Goal: Find specific page/section: Find specific page/section

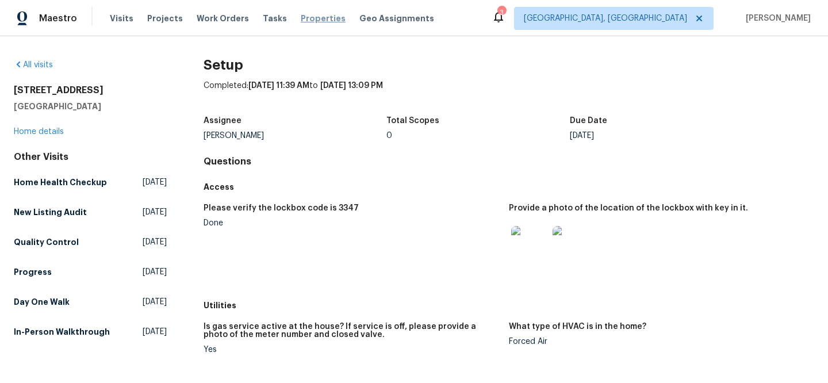
click at [301, 15] on span "Properties" at bounding box center [323, 18] width 45 height 11
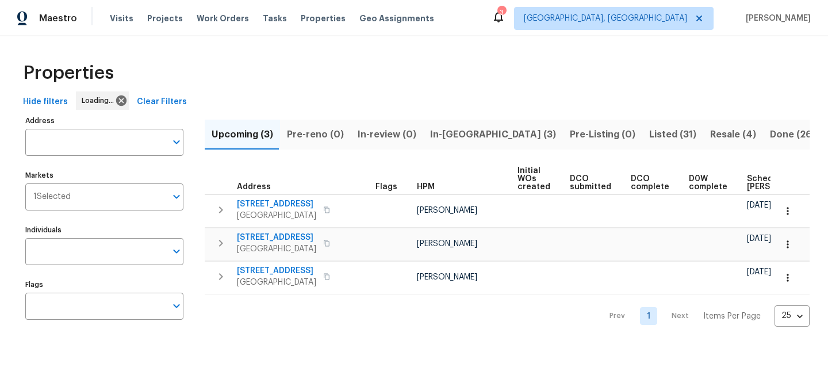
click at [166, 99] on span "Clear Filters" at bounding box center [162, 102] width 50 height 14
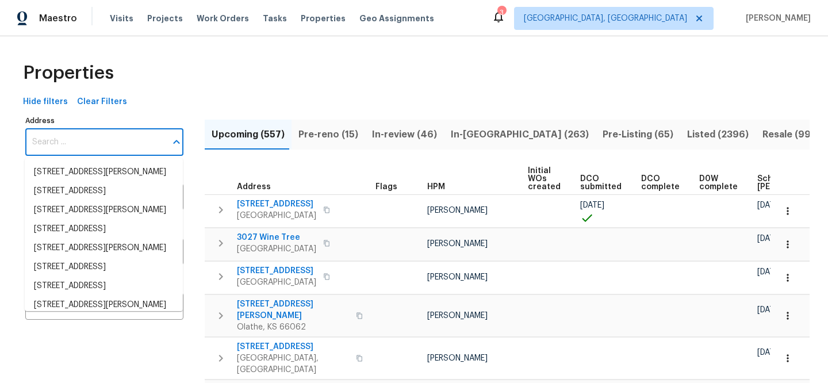
click at [128, 147] on input "Address" at bounding box center [95, 142] width 141 height 27
paste input "13058 Princeton Dr"
type input "13058 Princeton Dr"
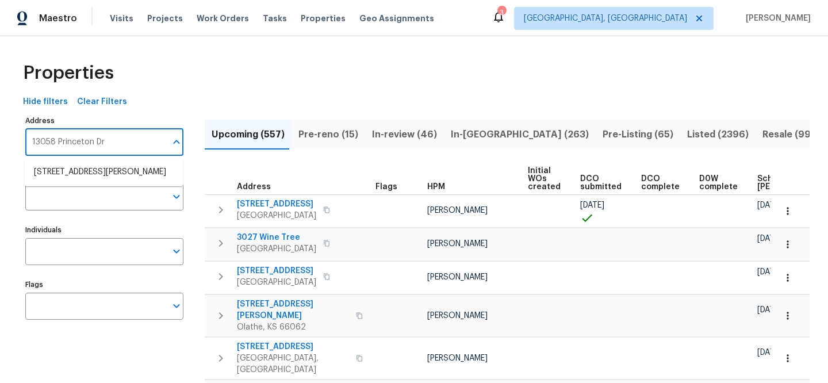
click at [114, 181] on li "[STREET_ADDRESS][PERSON_NAME]" at bounding box center [104, 172] width 158 height 19
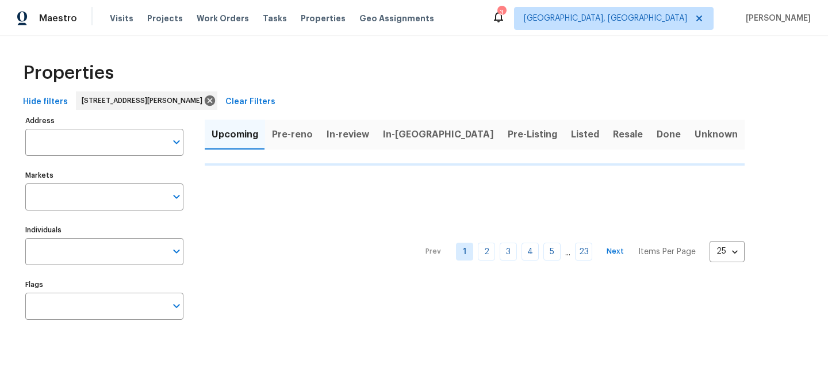
type input "[STREET_ADDRESS][PERSON_NAME]"
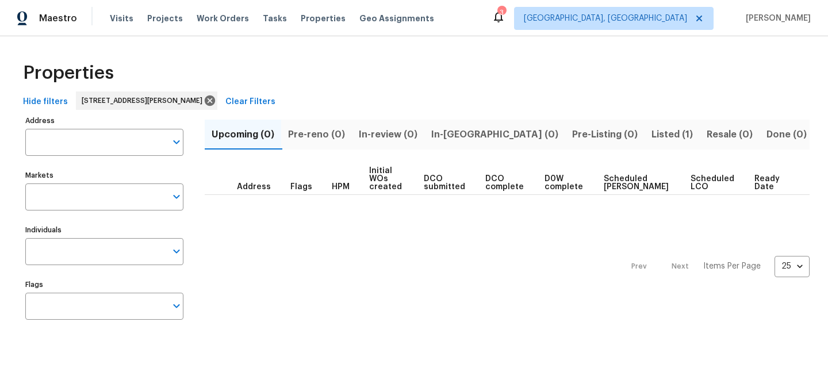
type input "[STREET_ADDRESS][PERSON_NAME]"
click at [651, 128] on span "Listed (1)" at bounding box center [671, 134] width 41 height 16
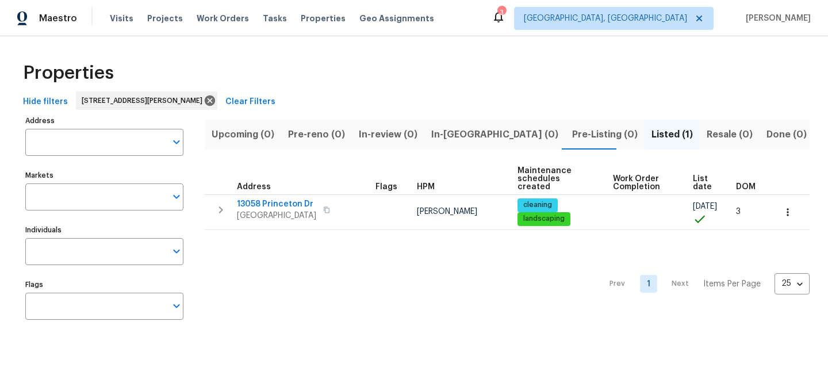
type input "[STREET_ADDRESS][PERSON_NAME]"
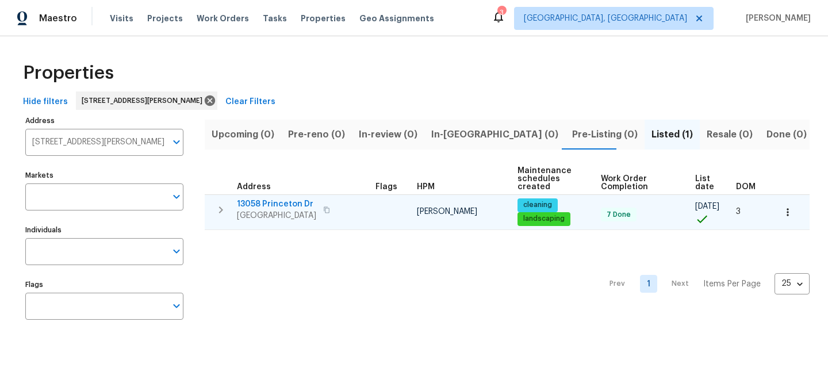
click at [295, 202] on span "13058 Princeton Dr" at bounding box center [276, 203] width 79 height 11
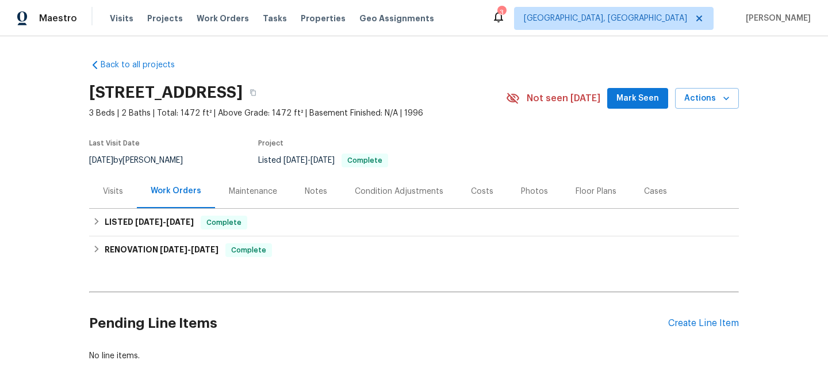
click at [105, 190] on div "Visits" at bounding box center [113, 191] width 20 height 11
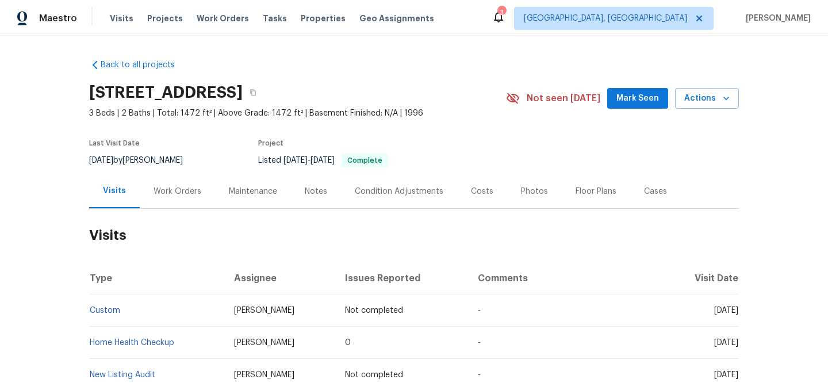
scroll to position [246, 0]
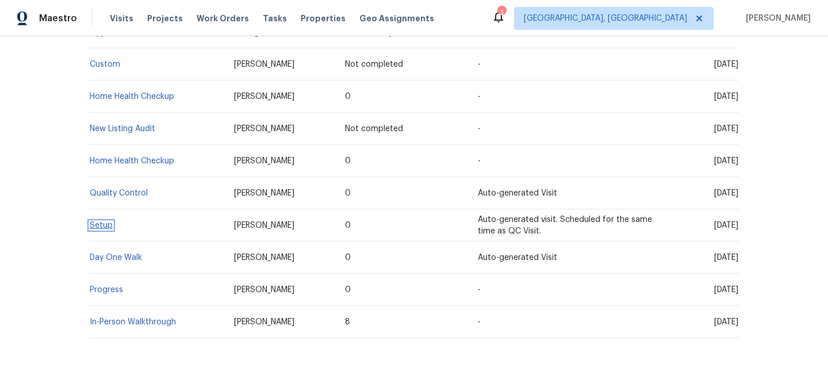
click at [90, 222] on link "Setup" at bounding box center [101, 225] width 23 height 8
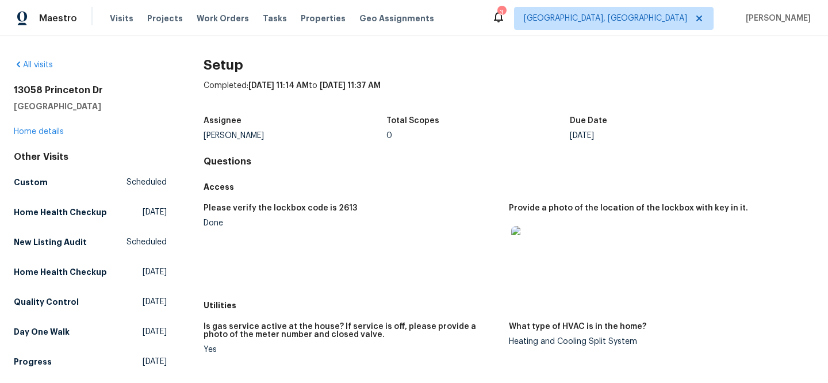
click at [523, 246] on img at bounding box center [529, 244] width 37 height 37
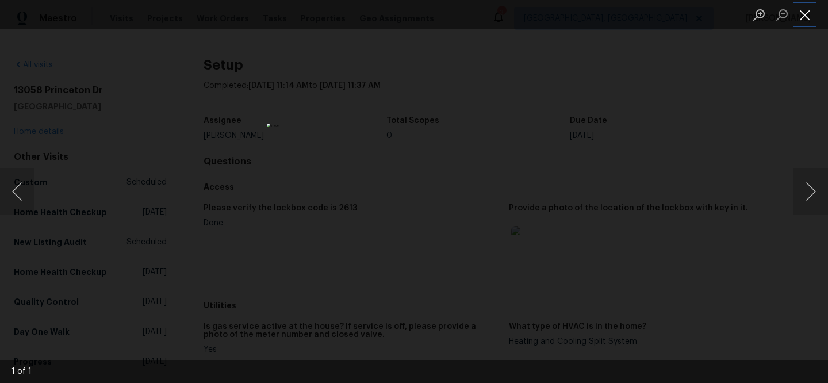
click at [806, 21] on button "Close lightbox" at bounding box center [804, 15] width 23 height 20
